Goal: Task Accomplishment & Management: Use online tool/utility

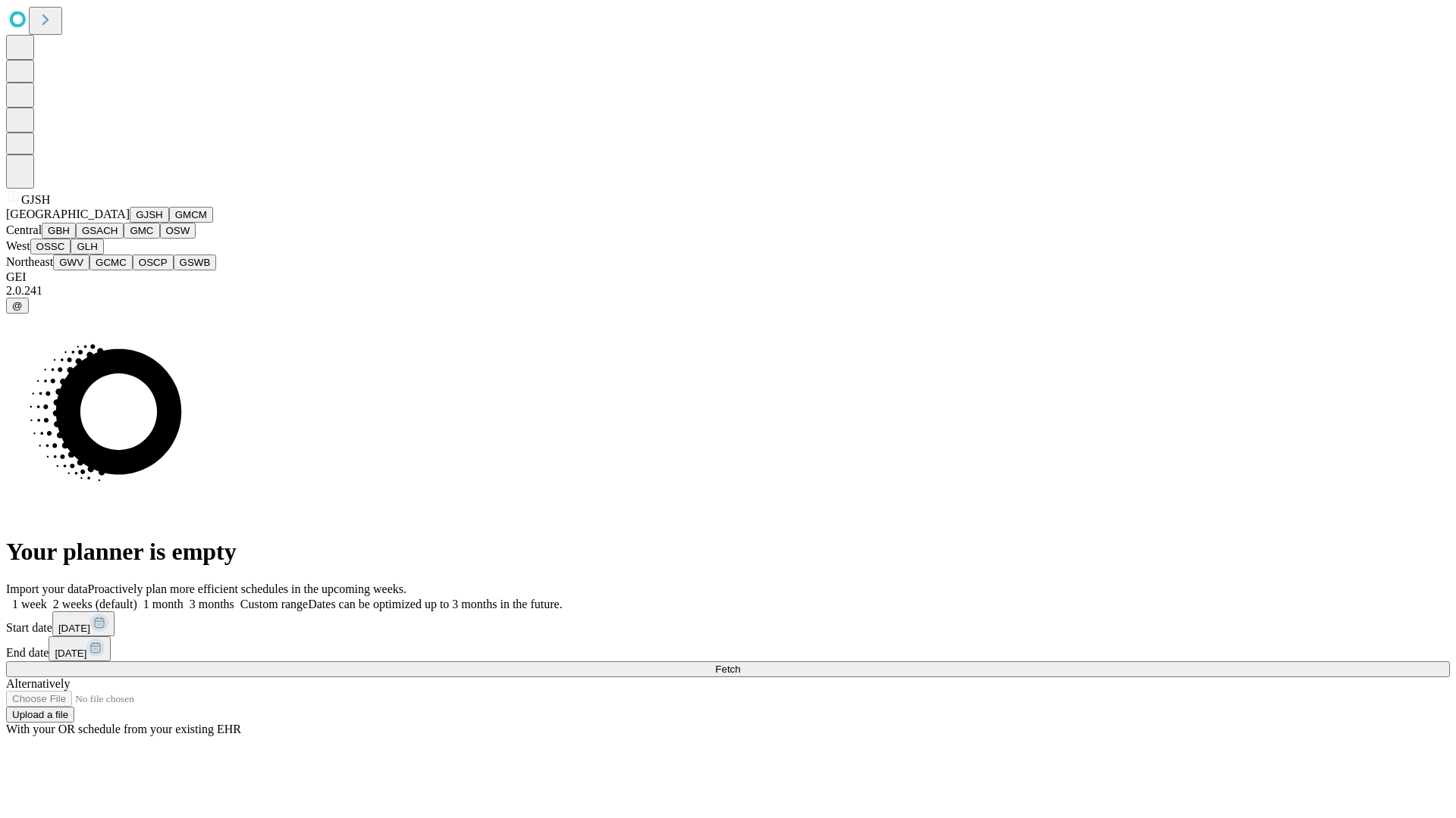
click at [129, 223] on button "GJSH" at bounding box center [149, 215] width 39 height 16
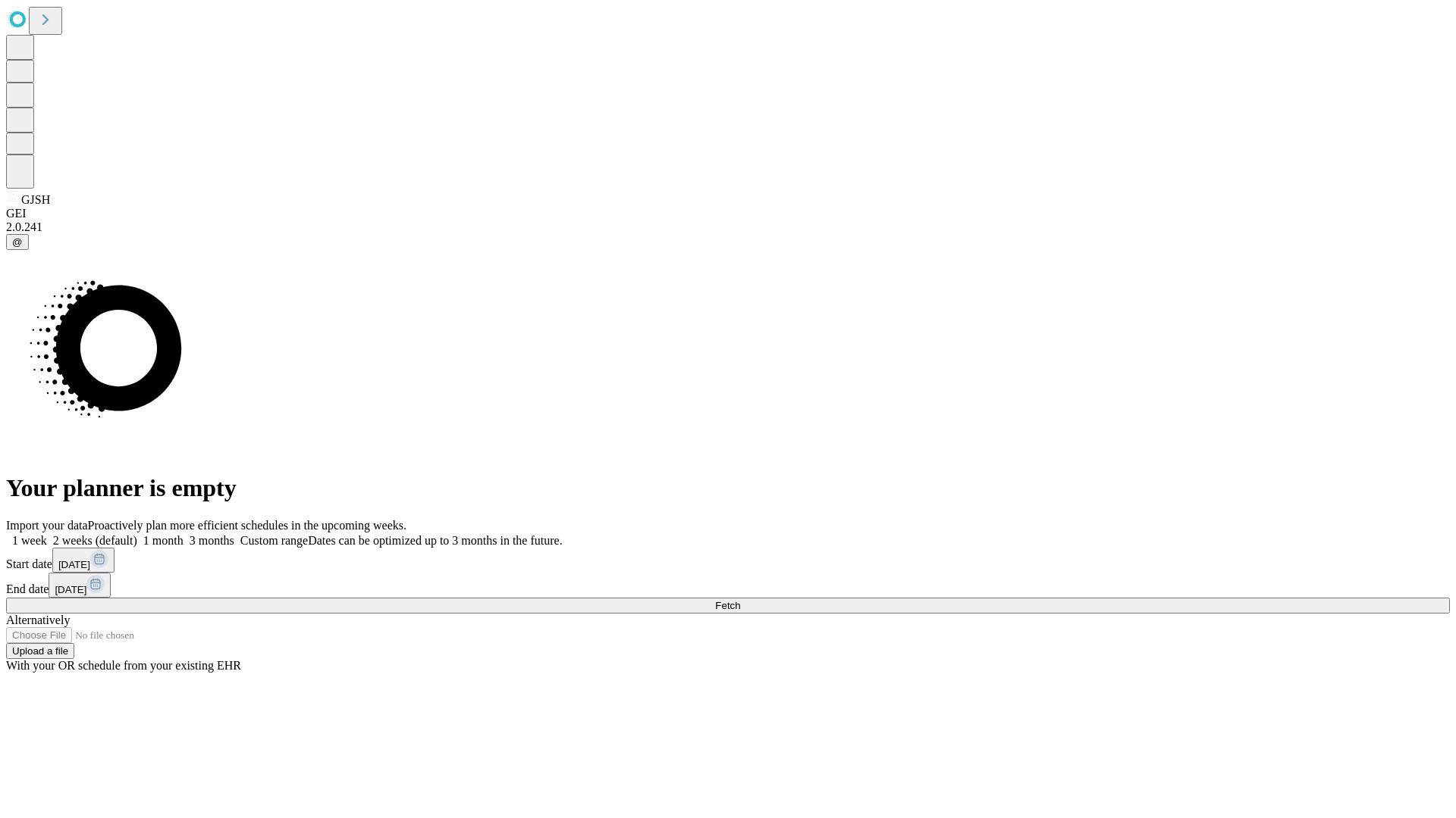
click at [47, 534] on label "1 week" at bounding box center [26, 541] width 41 height 13
click at [740, 600] on span "Fetch" at bounding box center [728, 605] width 25 height 11
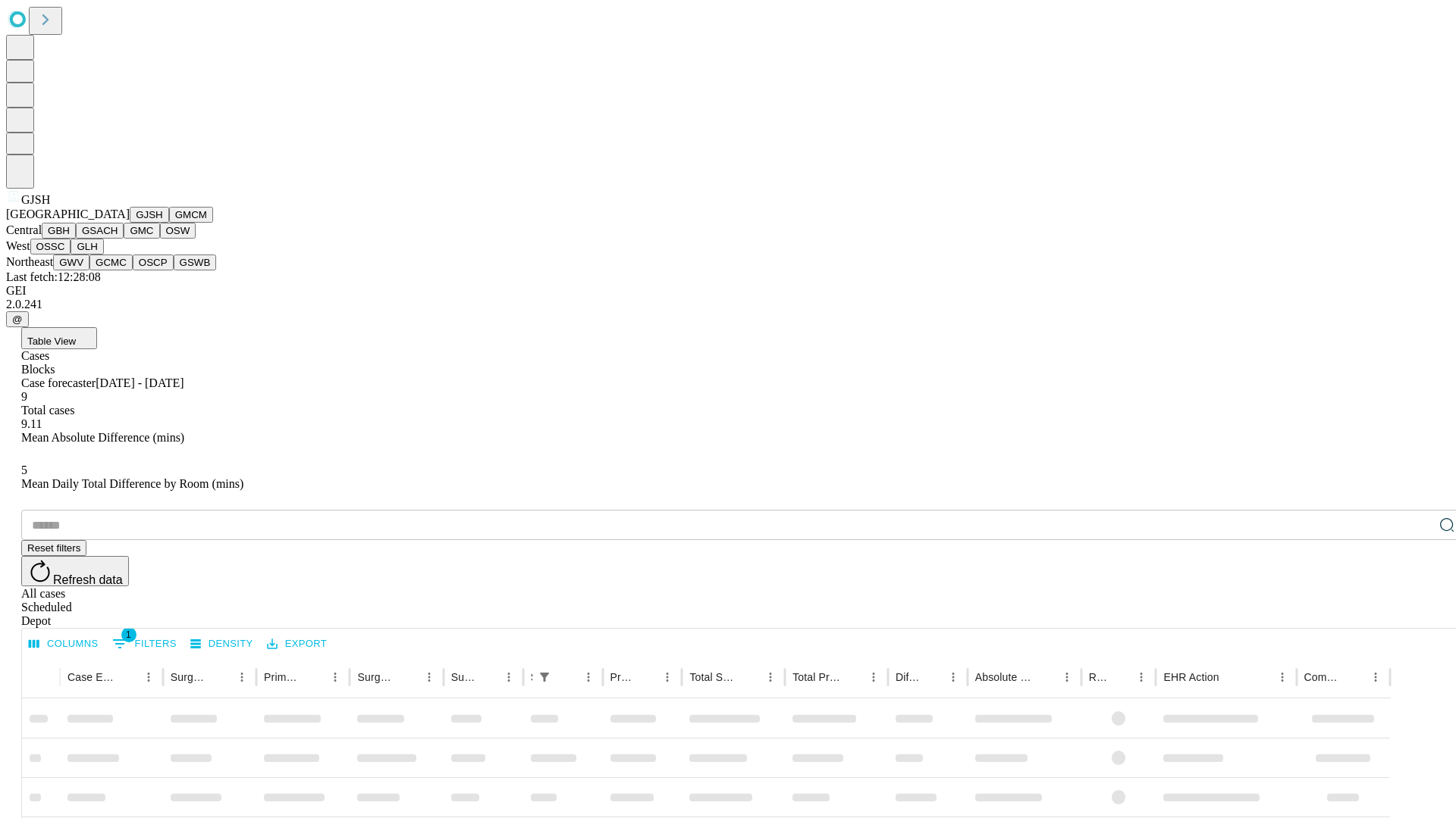
click at [169, 223] on button "GMCM" at bounding box center [190, 215] width 44 height 16
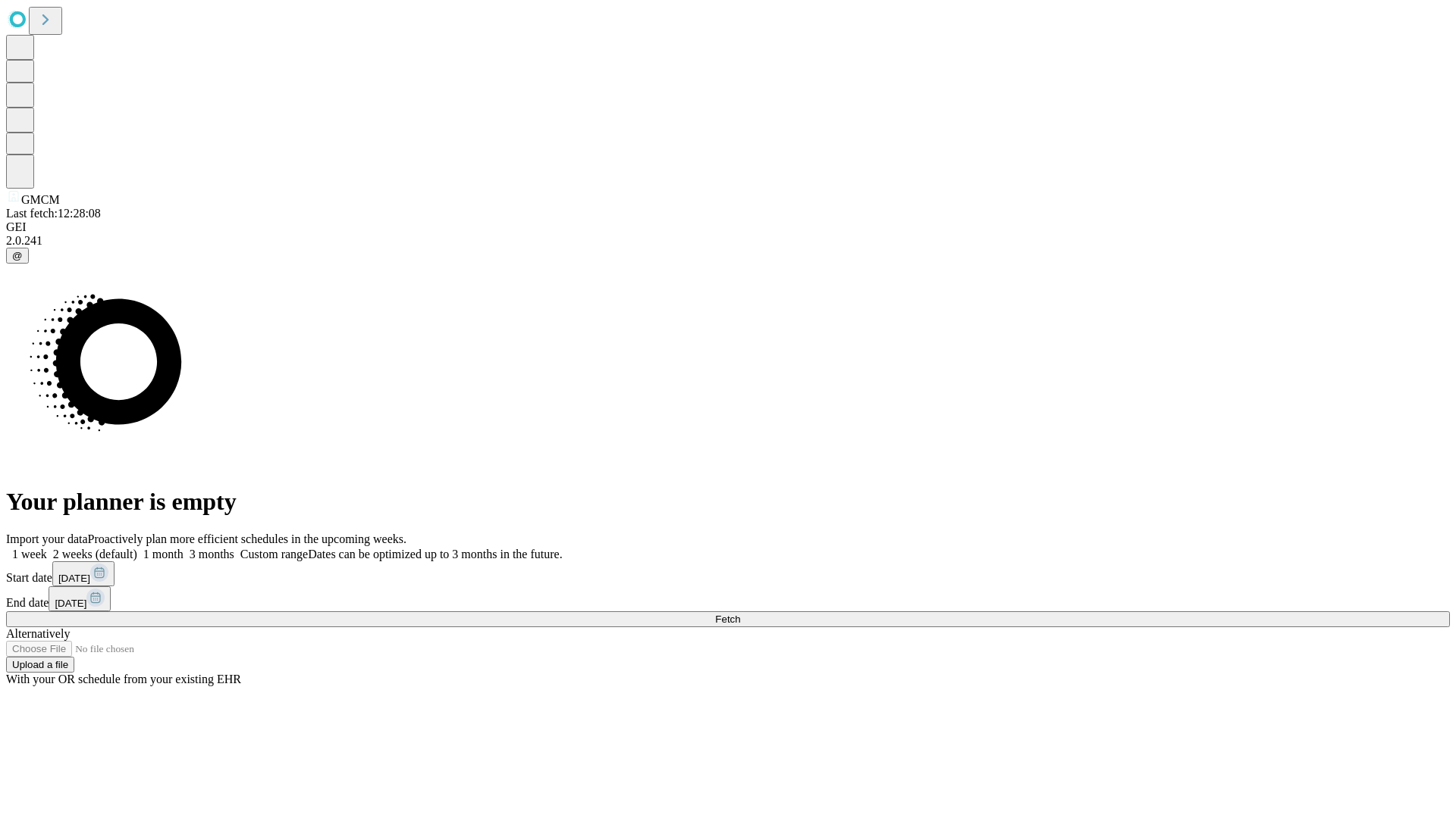
click at [47, 548] on label "1 week" at bounding box center [26, 555] width 41 height 13
click at [740, 614] on span "Fetch" at bounding box center [728, 619] width 25 height 11
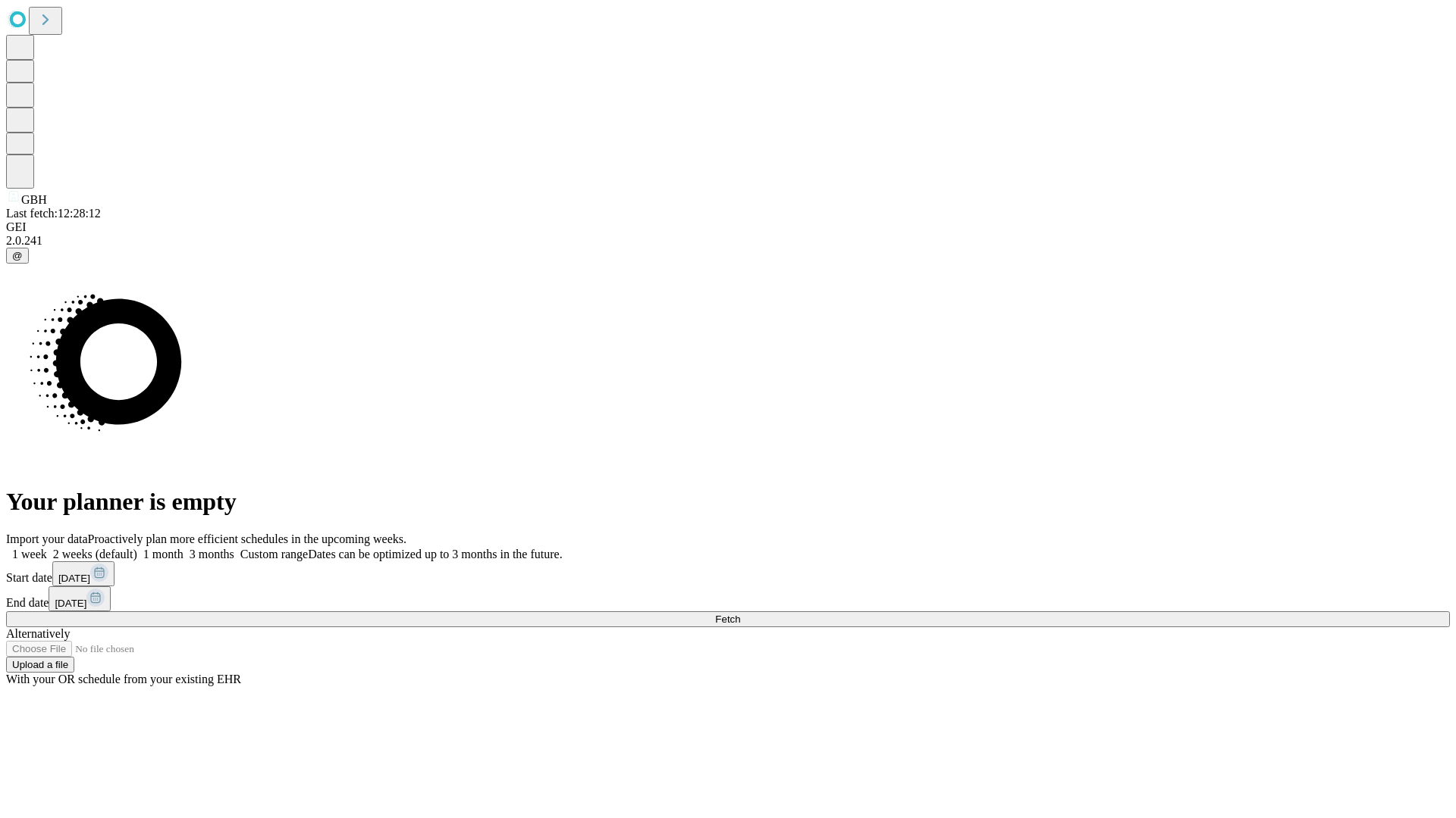
click at [47, 548] on label "1 week" at bounding box center [26, 555] width 41 height 13
click at [740, 614] on span "Fetch" at bounding box center [728, 619] width 25 height 11
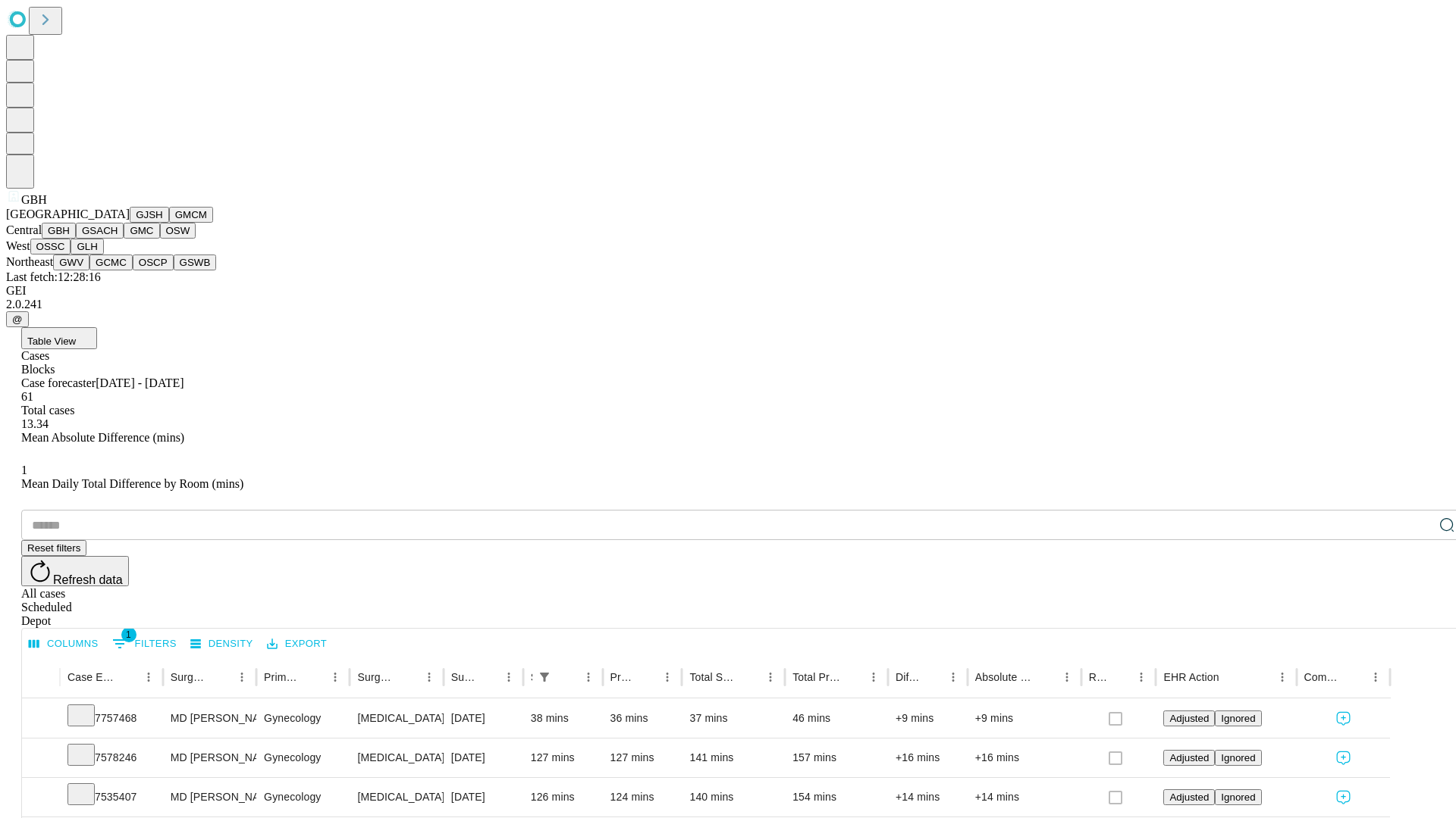
click at [117, 239] on button "GSACH" at bounding box center [99, 231] width 48 height 16
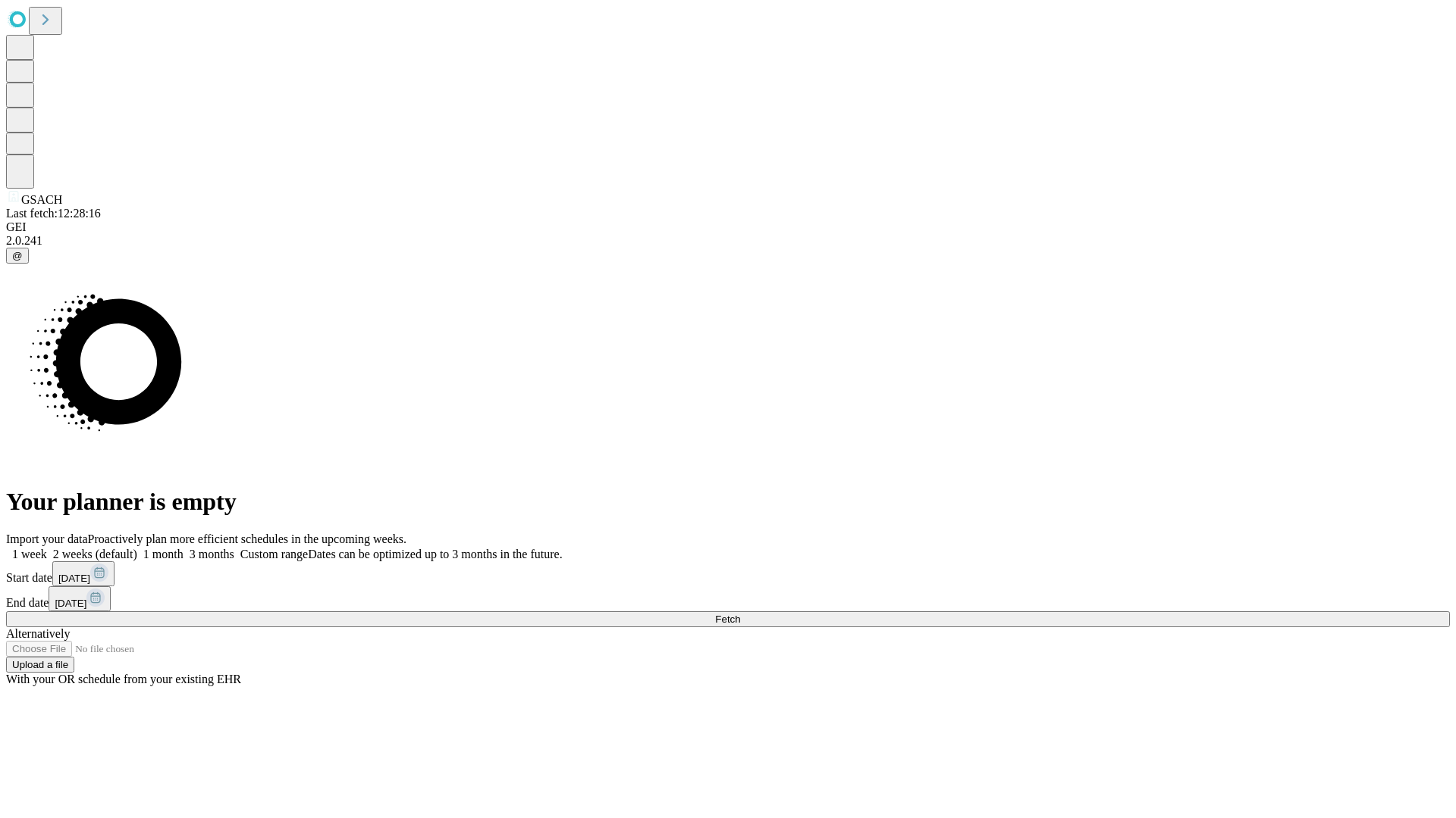
click at [47, 548] on label "1 week" at bounding box center [26, 555] width 41 height 13
click at [740, 614] on span "Fetch" at bounding box center [728, 619] width 25 height 11
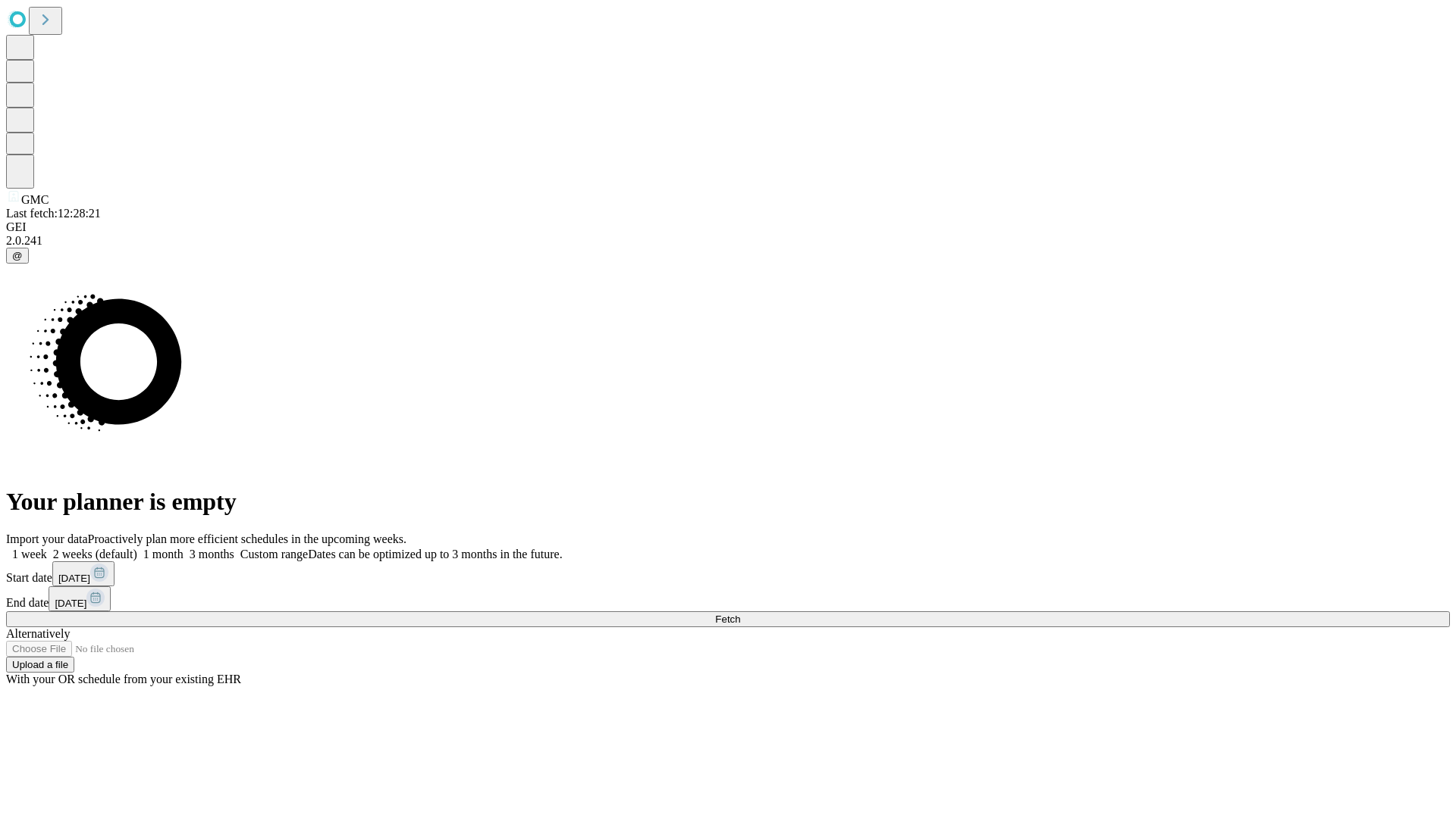
click at [47, 548] on label "1 week" at bounding box center [26, 555] width 41 height 13
click at [740, 614] on span "Fetch" at bounding box center [728, 619] width 25 height 11
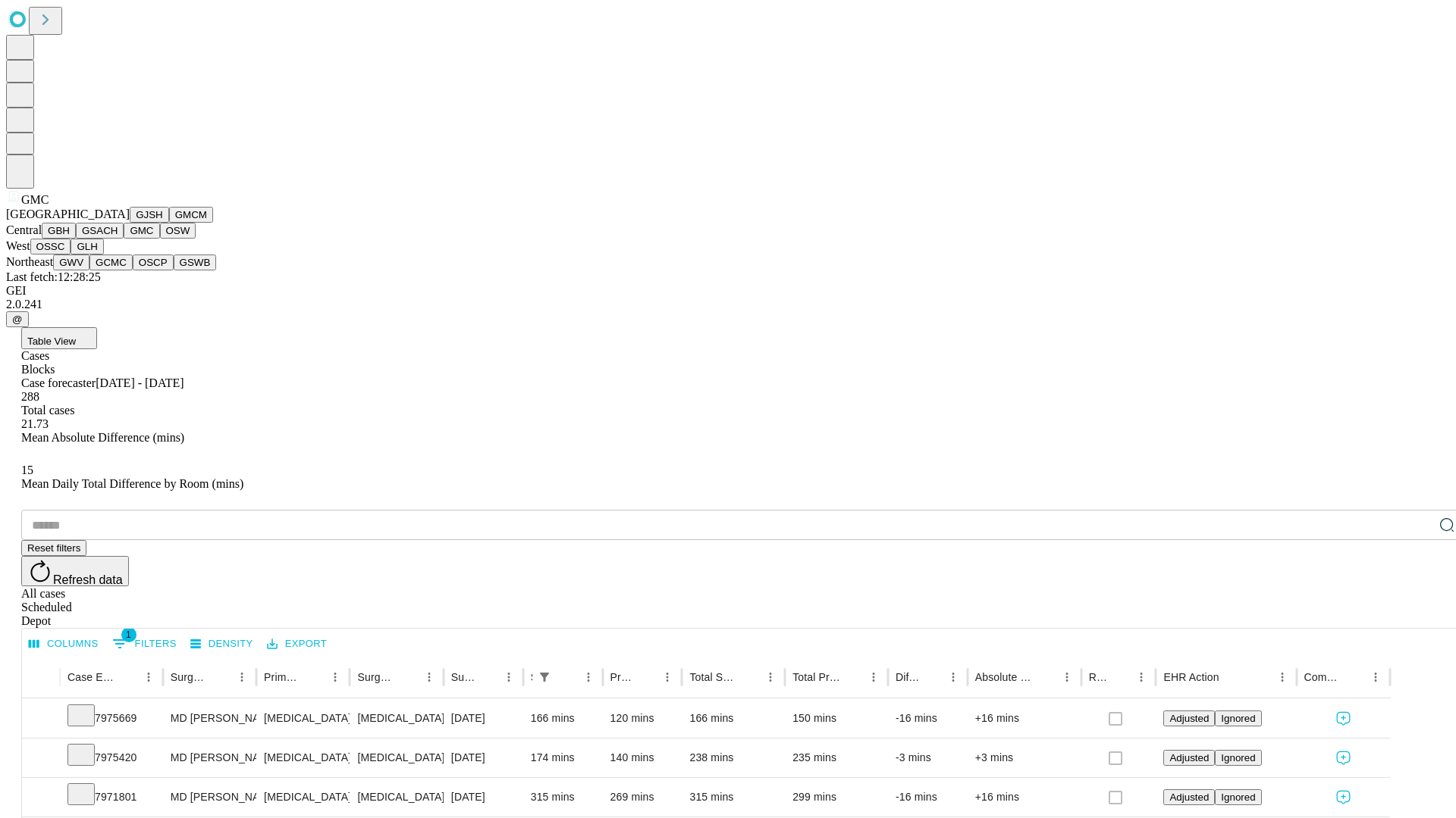
click at [160, 239] on button "OSW" at bounding box center [178, 231] width 37 height 16
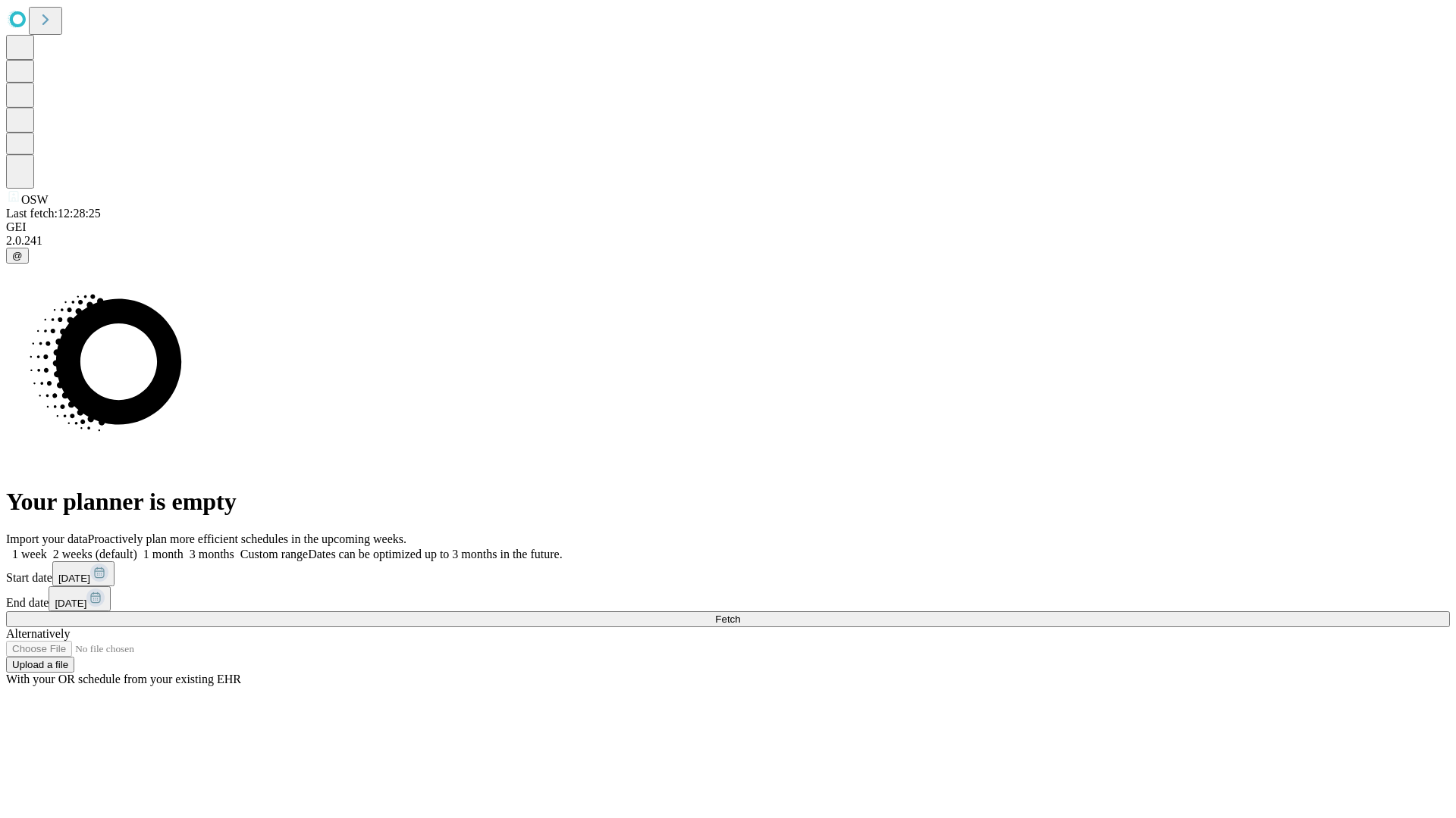
click at [47, 548] on label "1 week" at bounding box center [26, 555] width 41 height 13
click at [740, 614] on span "Fetch" at bounding box center [728, 619] width 25 height 11
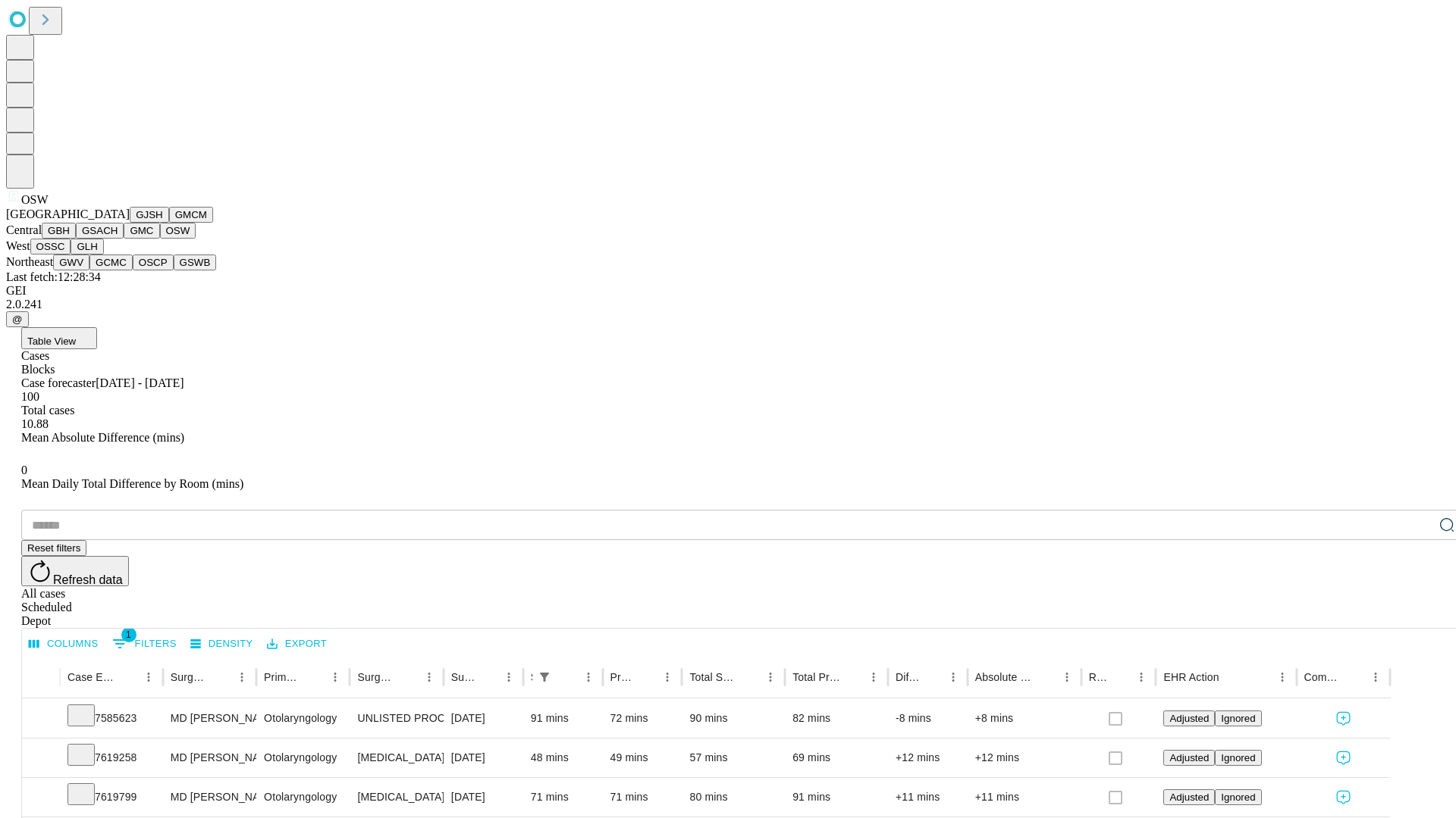
click at [71, 255] on button "OSSC" at bounding box center [51, 246] width 41 height 16
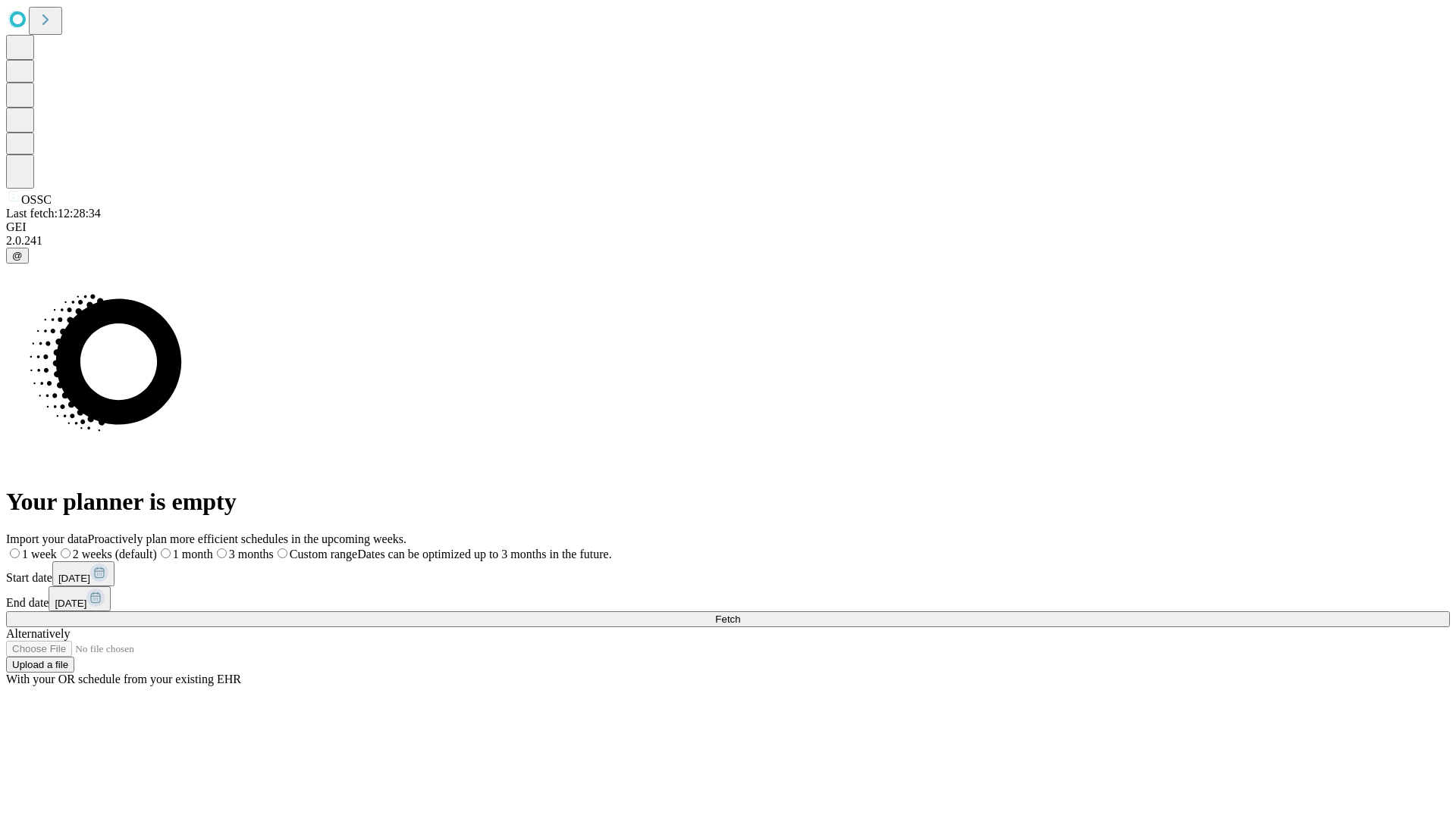
click at [57, 548] on label "1 week" at bounding box center [31, 555] width 51 height 13
click at [740, 614] on span "Fetch" at bounding box center [728, 619] width 25 height 11
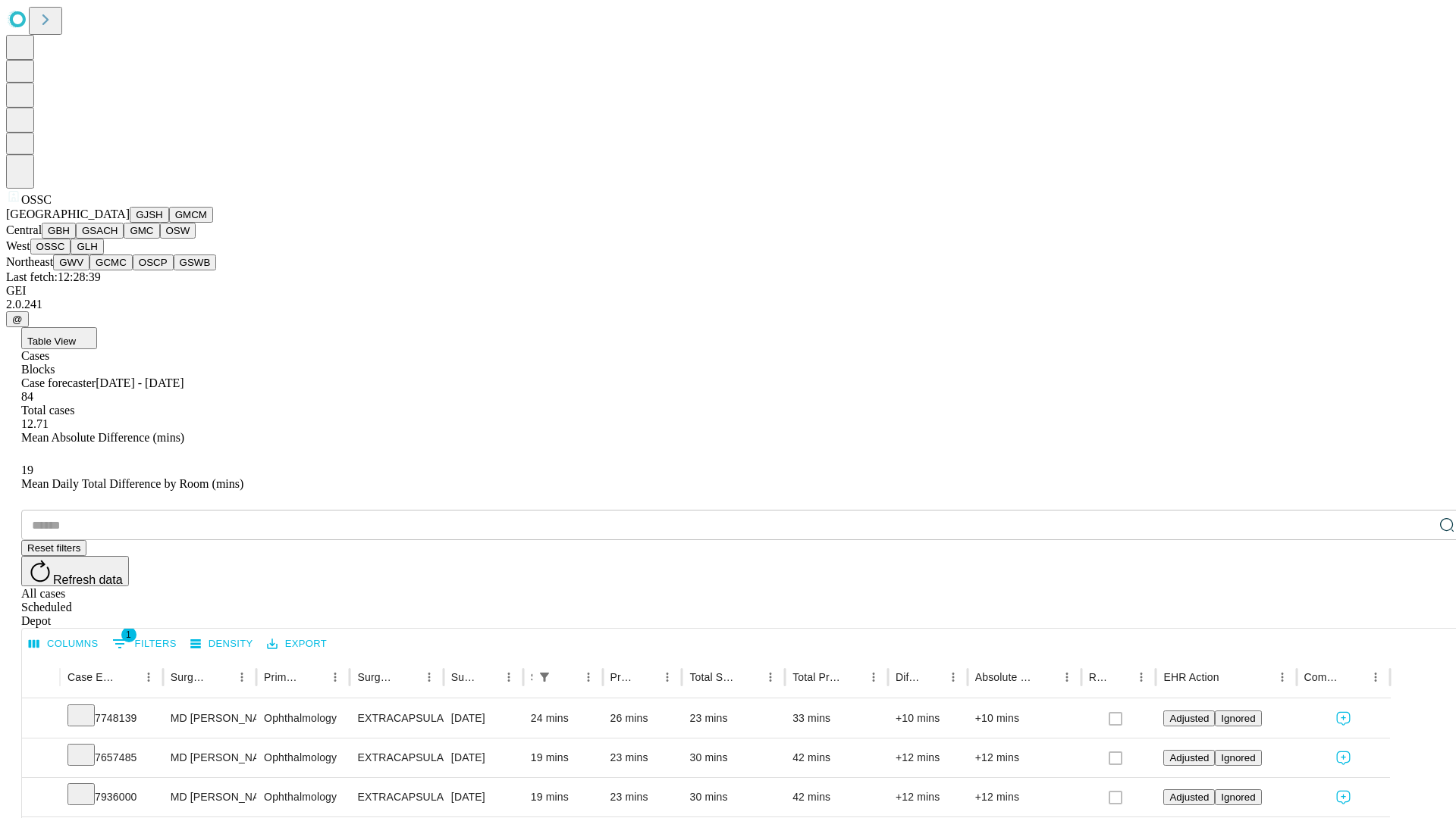
click at [103, 255] on button "GLH" at bounding box center [86, 246] width 33 height 16
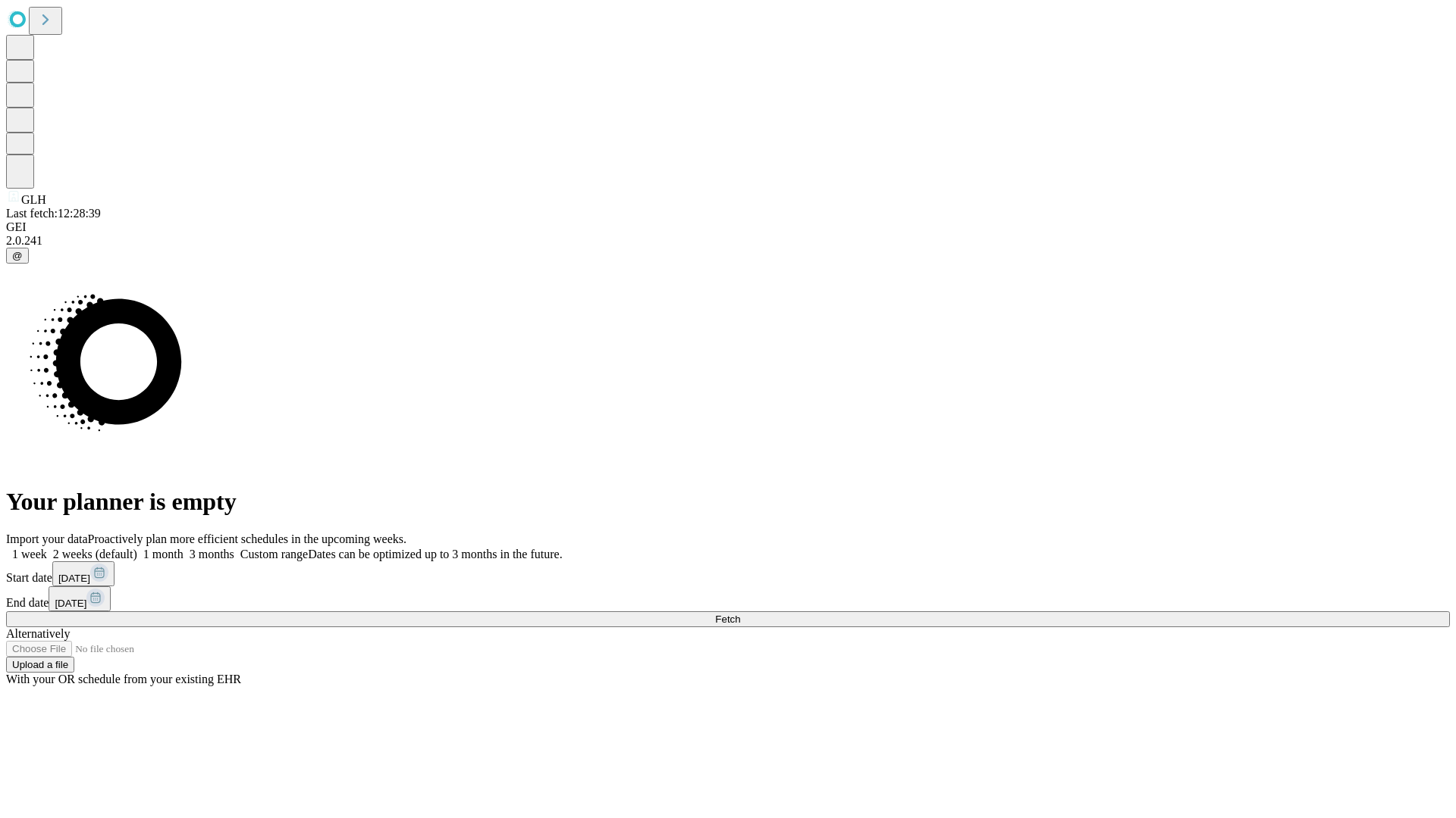
click at [47, 548] on label "1 week" at bounding box center [26, 555] width 41 height 13
click at [740, 614] on span "Fetch" at bounding box center [728, 619] width 25 height 11
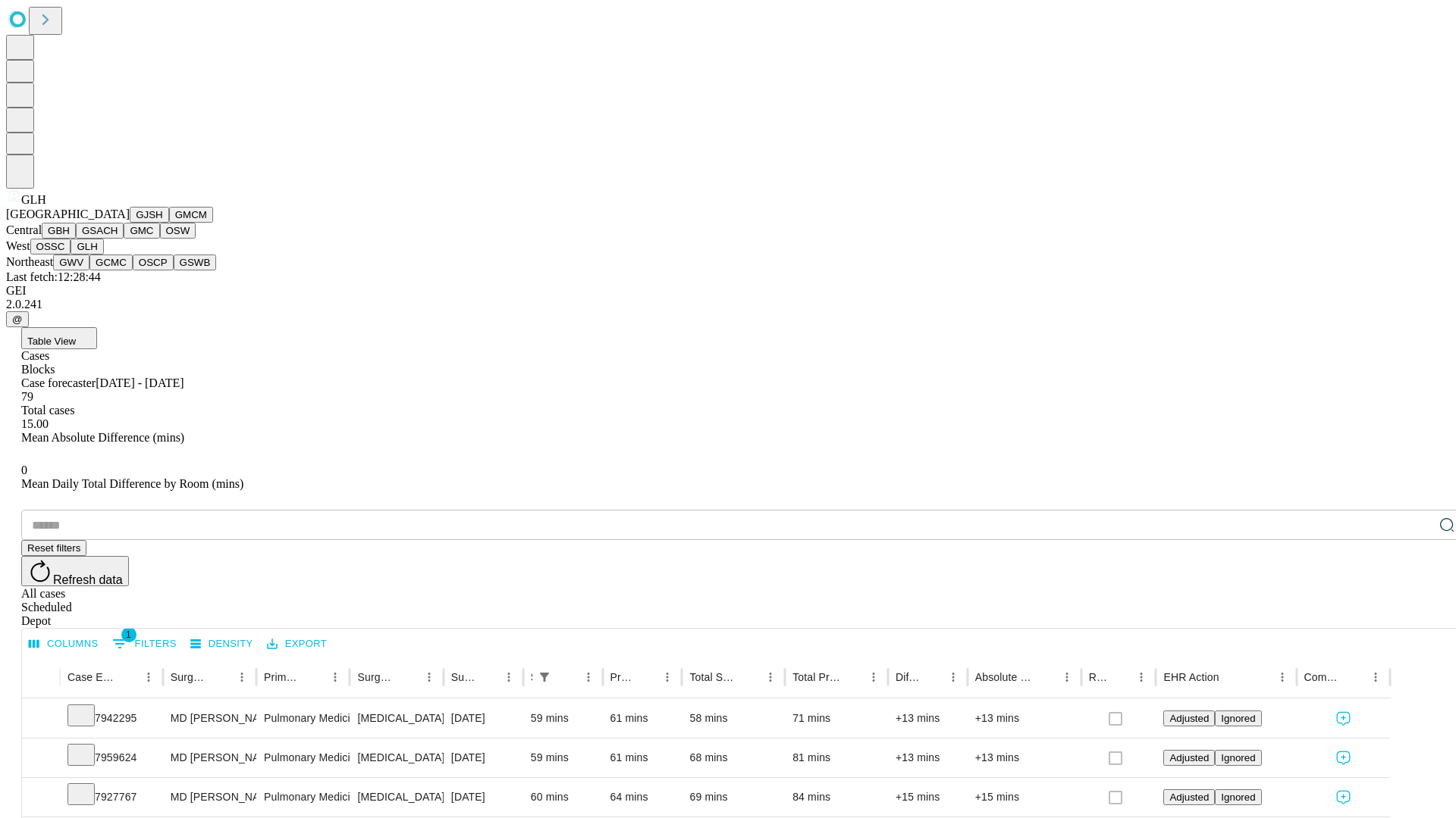
click at [89, 271] on button "GWV" at bounding box center [71, 262] width 37 height 16
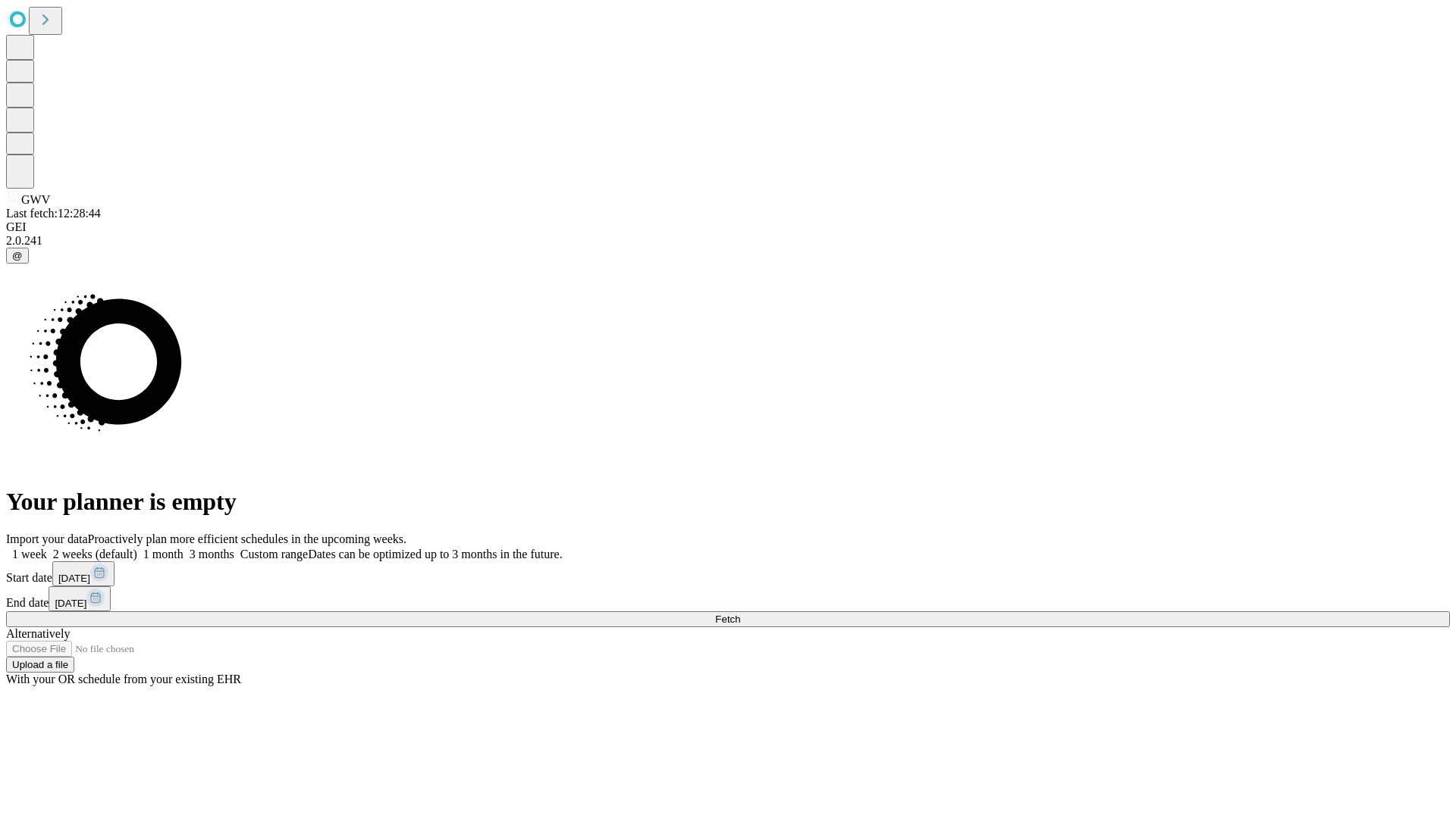
click at [740, 614] on span "Fetch" at bounding box center [728, 619] width 25 height 11
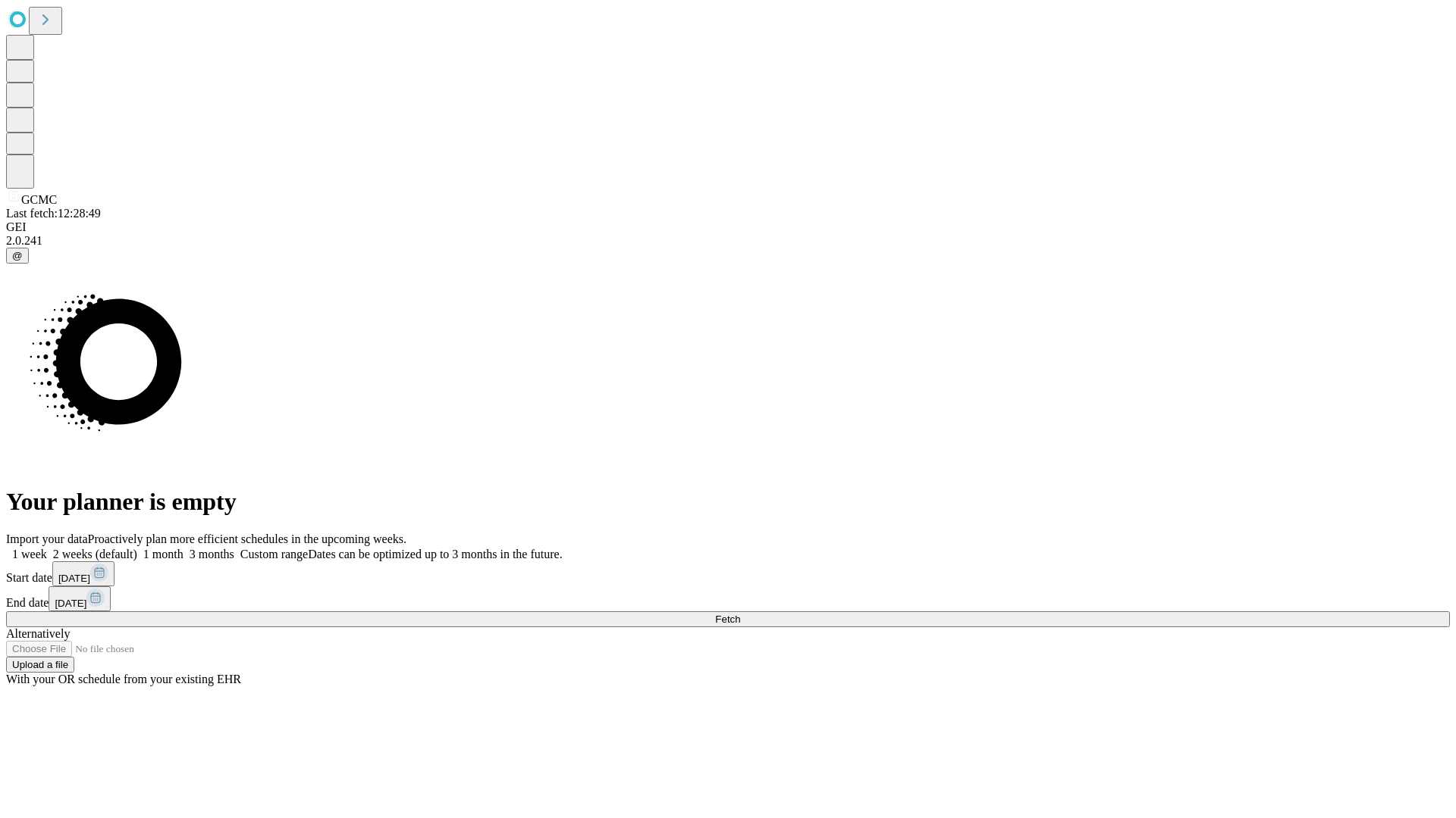
click at [47, 548] on label "1 week" at bounding box center [26, 555] width 41 height 13
click at [740, 614] on span "Fetch" at bounding box center [728, 619] width 25 height 11
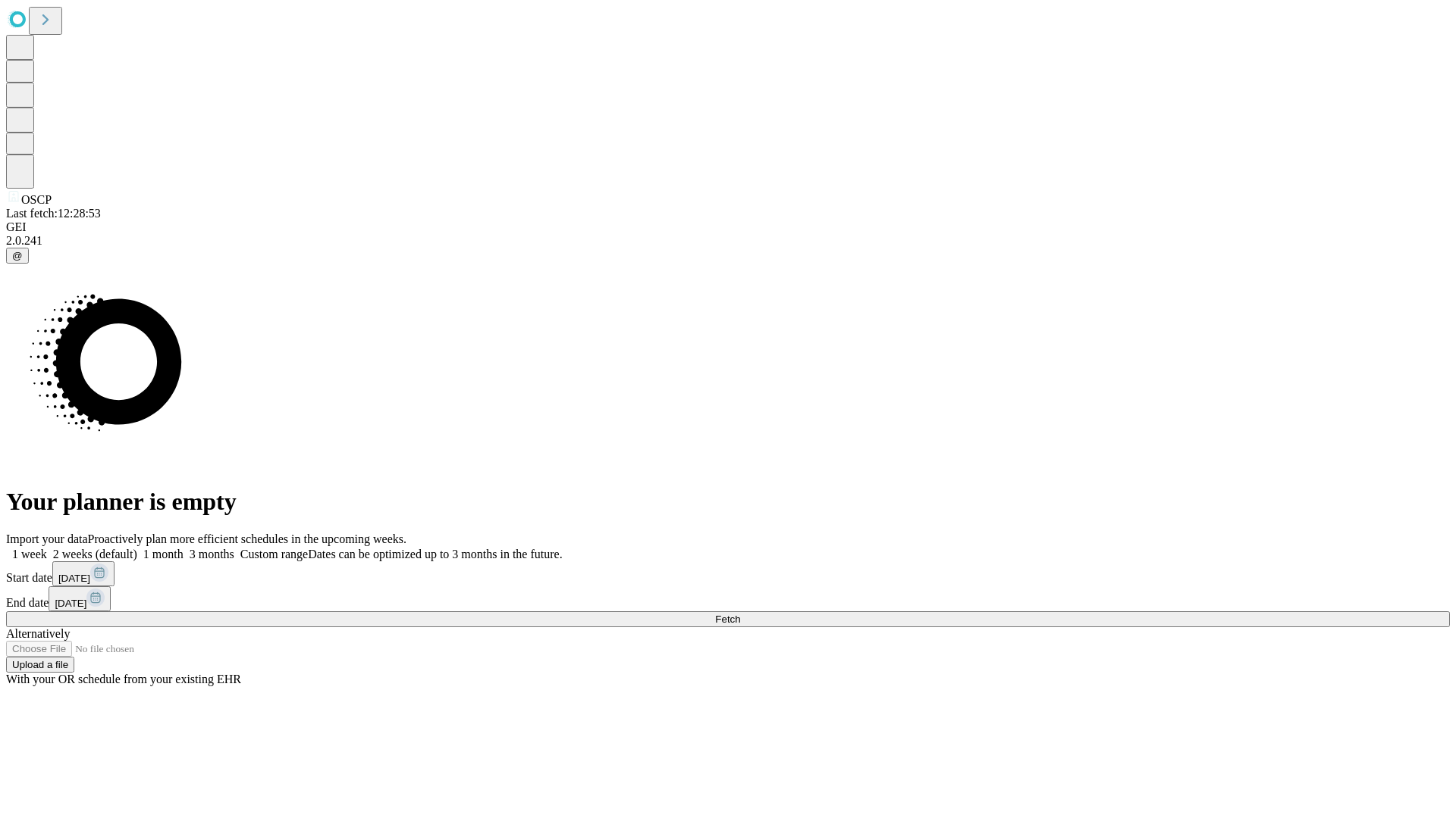
click at [47, 548] on label "1 week" at bounding box center [26, 555] width 41 height 13
click at [740, 614] on span "Fetch" at bounding box center [728, 619] width 25 height 11
